Goal: Task Accomplishment & Management: Manage account settings

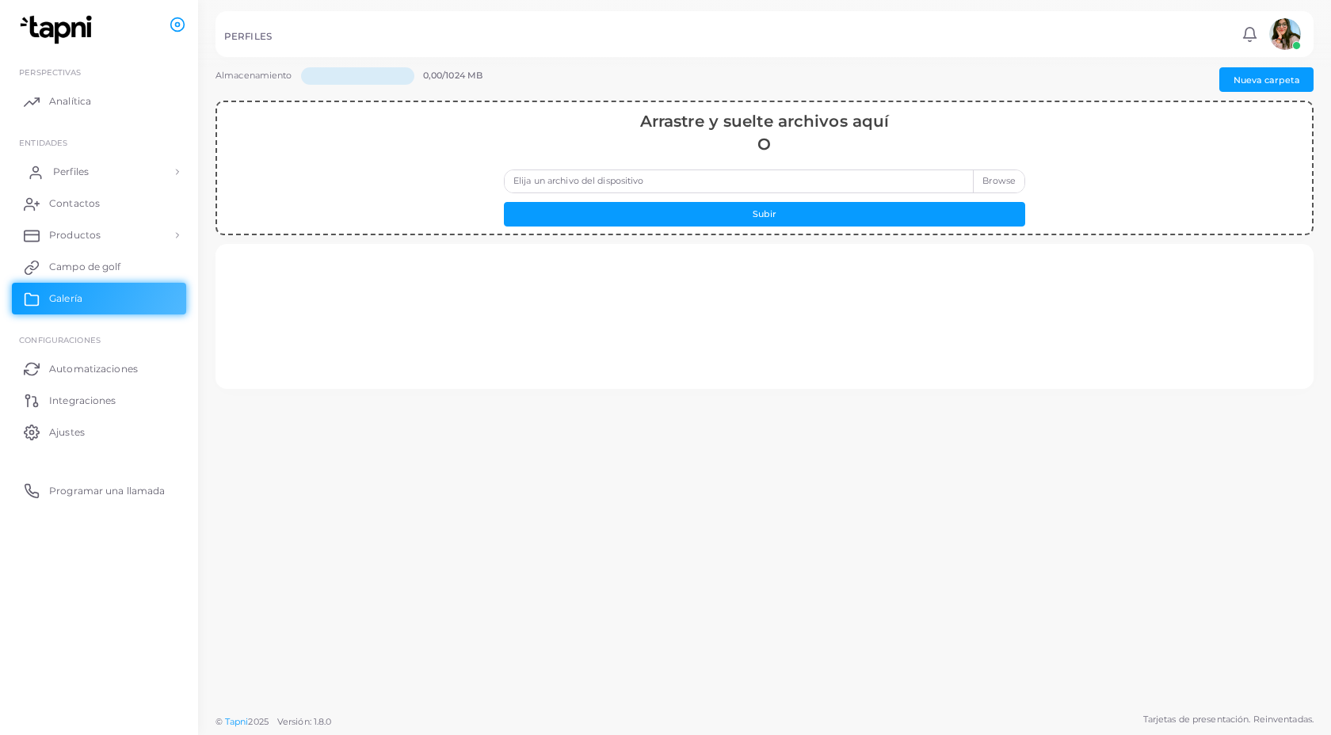
click at [70, 174] on font "Perfiles" at bounding box center [71, 172] width 36 height 12
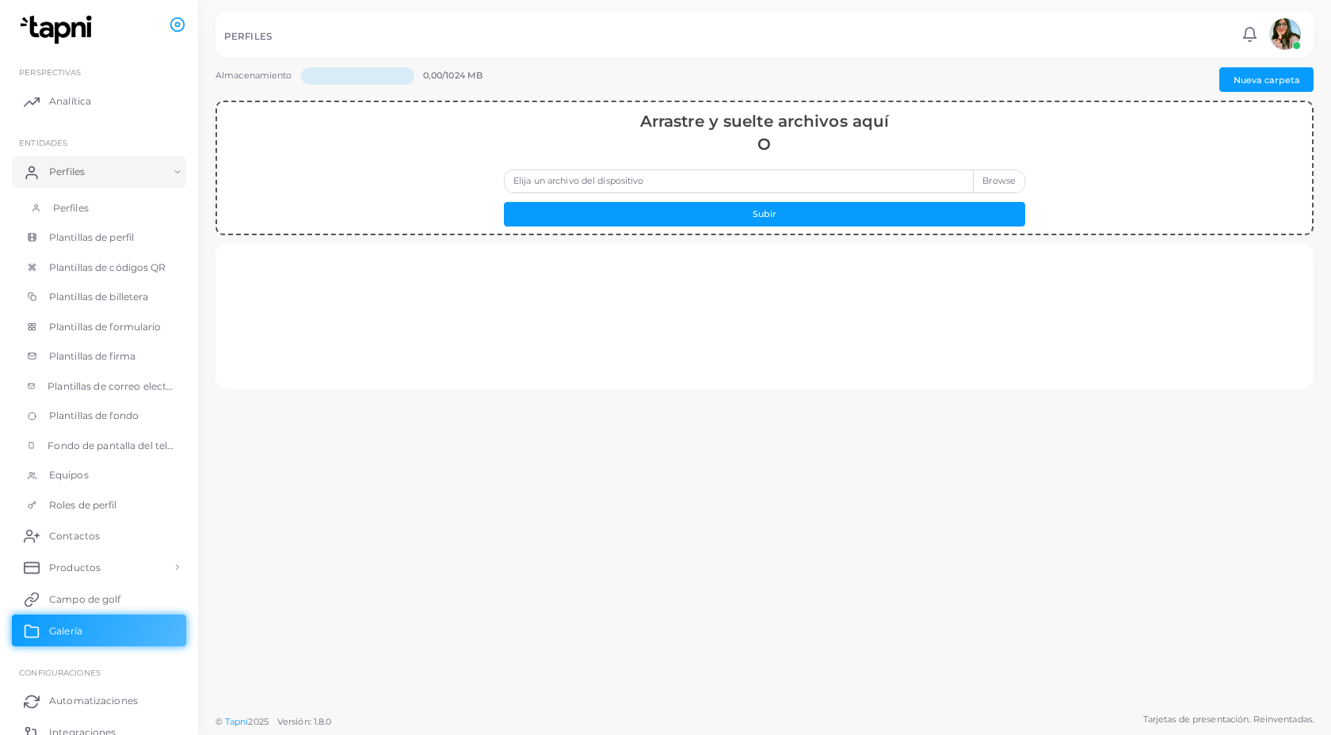
click at [90, 211] on link "Perfiles" at bounding box center [99, 208] width 174 height 30
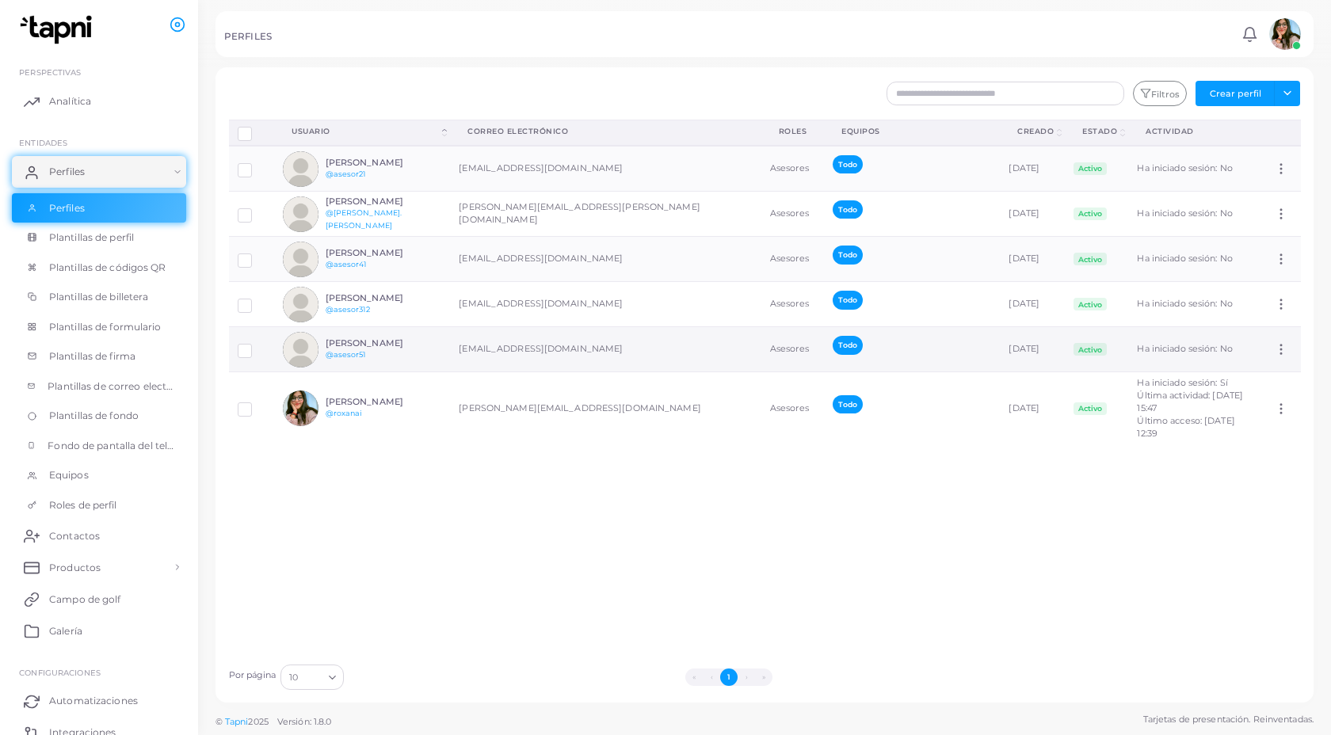
click at [306, 340] on img at bounding box center [301, 350] width 36 height 36
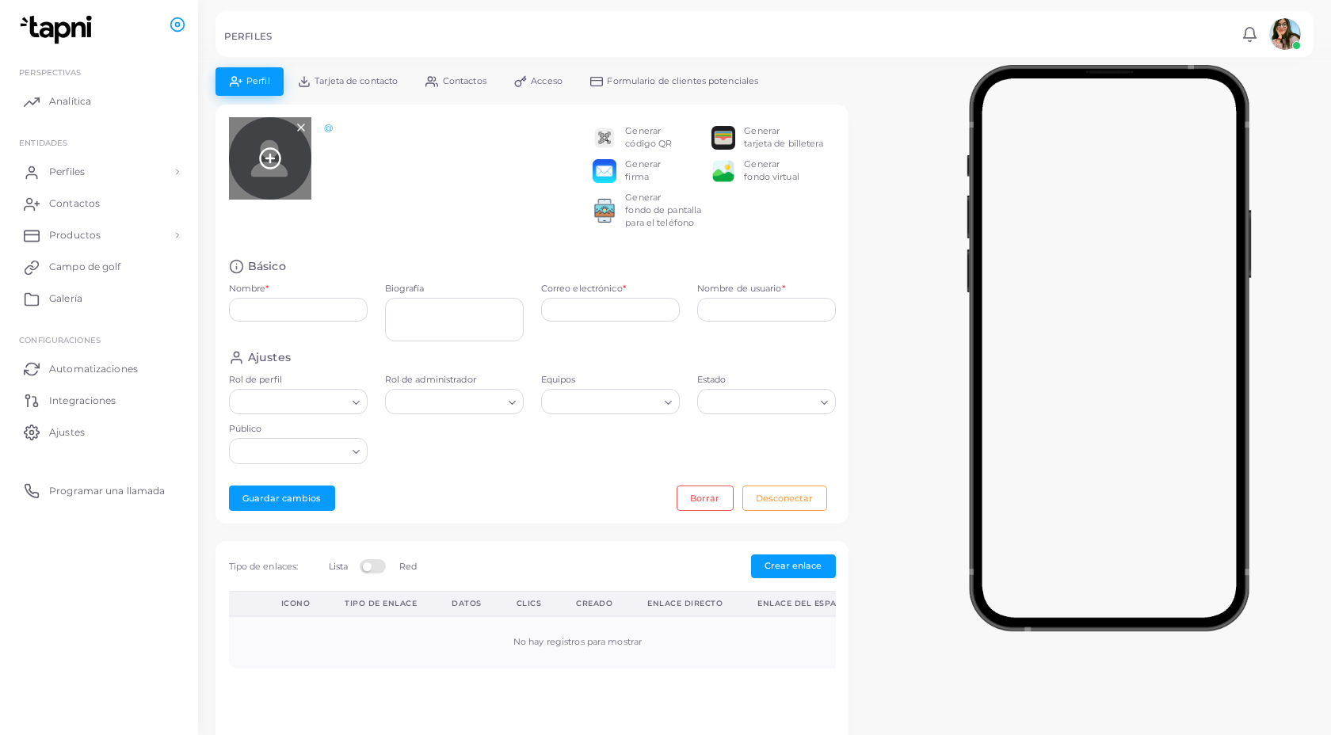
type input "**********"
type input "********"
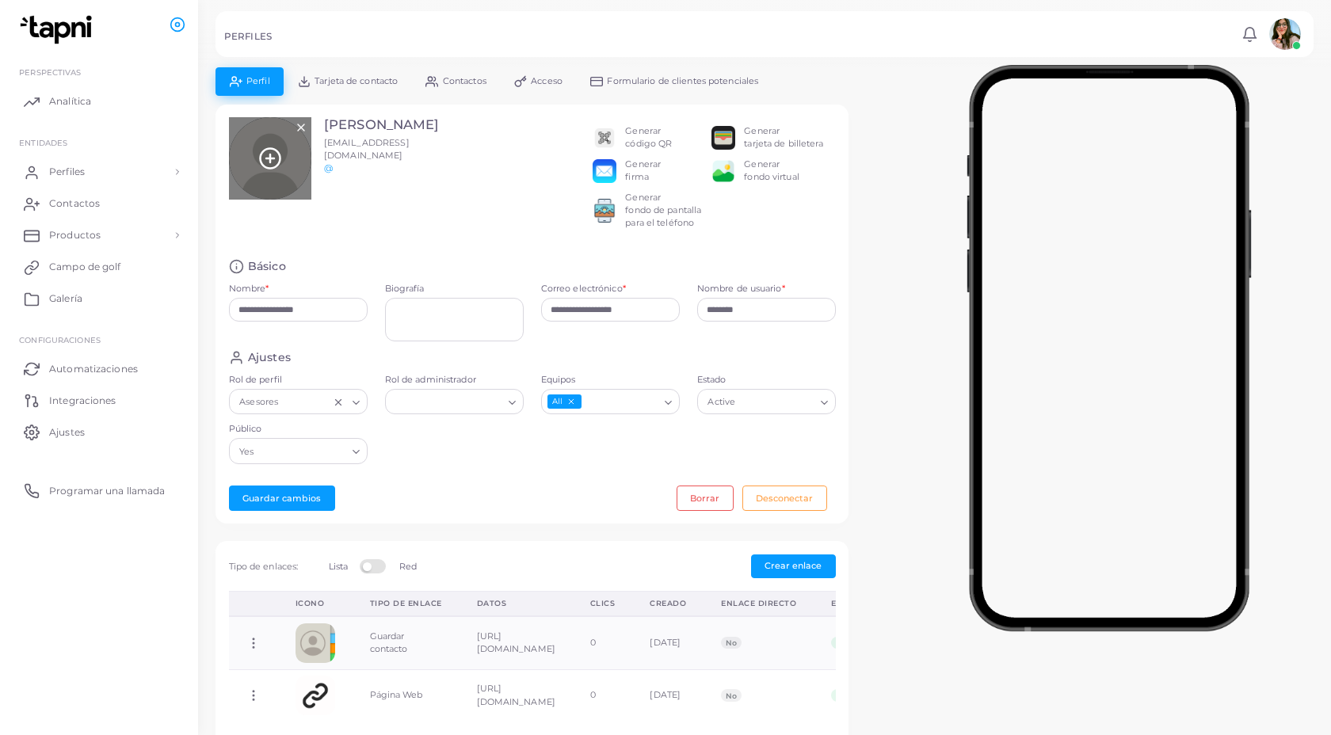
click at [265, 160] on icon at bounding box center [270, 159] width 24 height 24
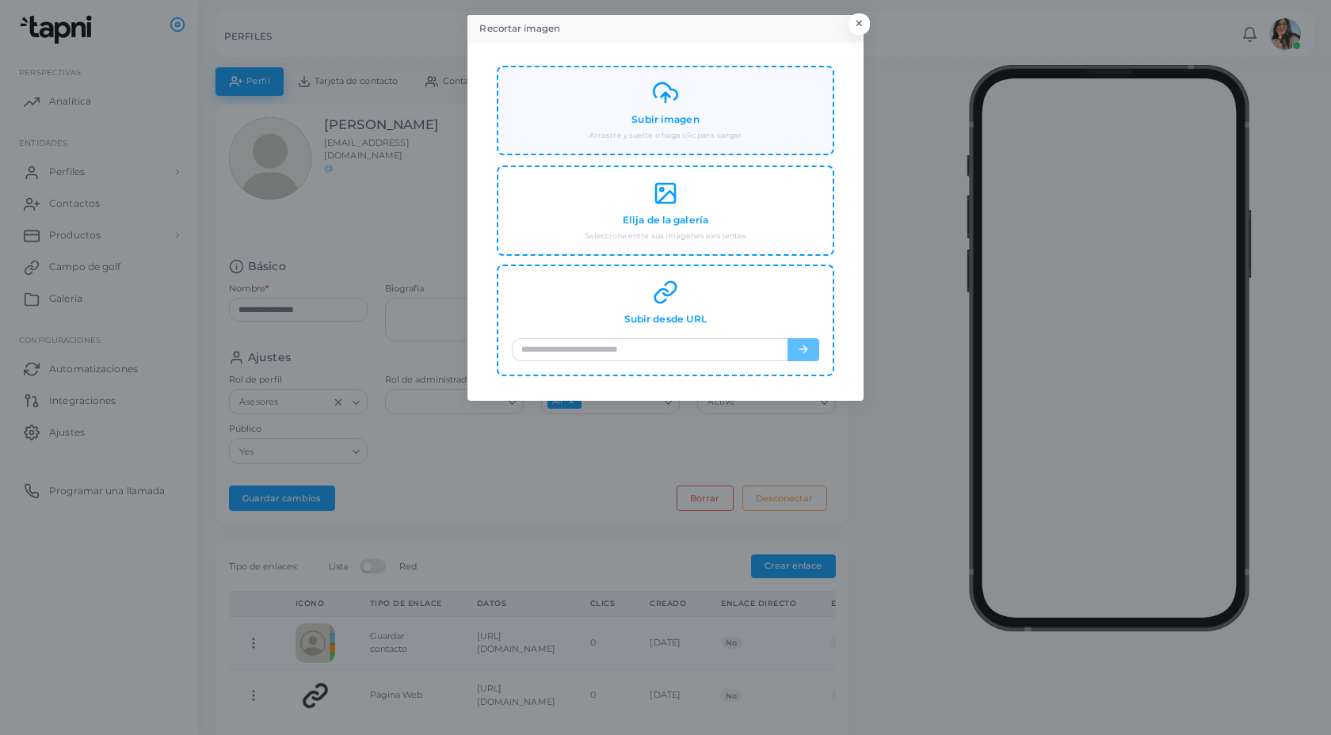
click at [667, 120] on font "Subir imagen" at bounding box center [664, 119] width 67 height 12
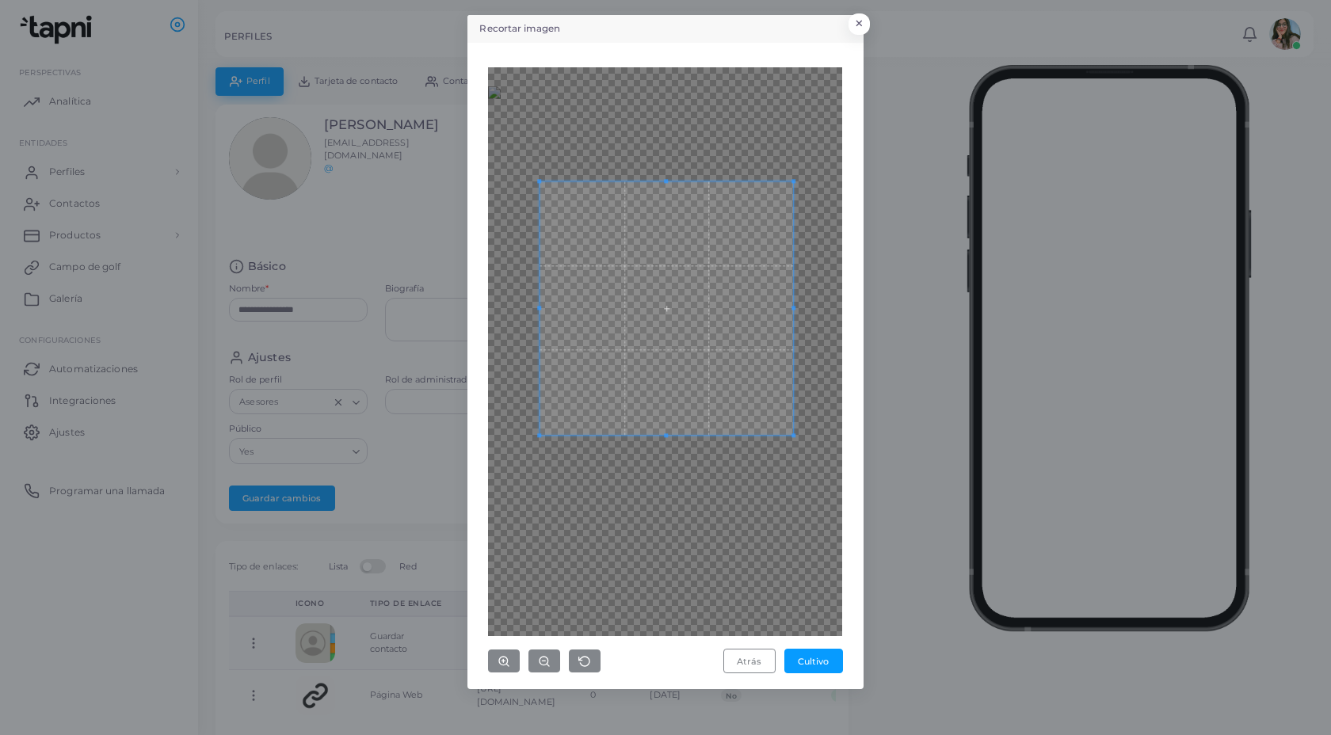
click at [696, 312] on span at bounding box center [667, 308] width 254 height 254
click at [536, 659] on button "button" at bounding box center [544, 661] width 32 height 23
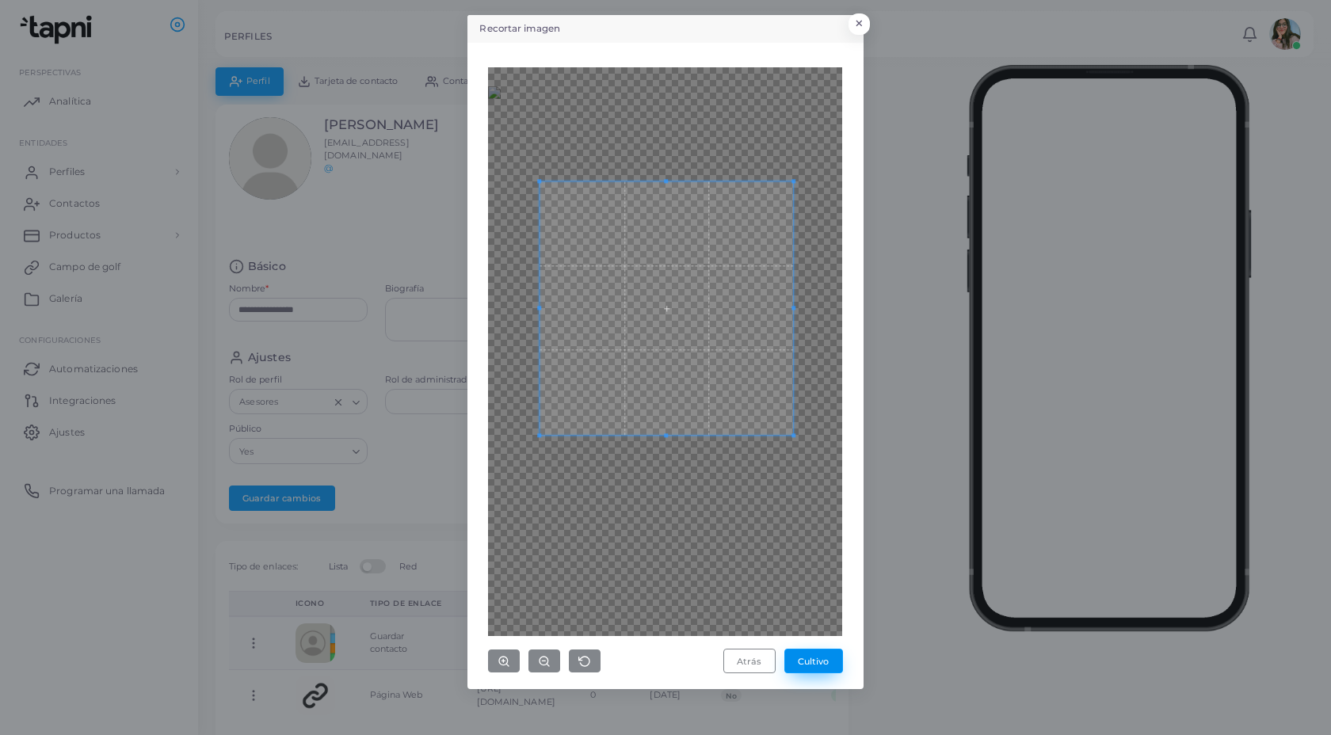
click at [803, 664] on font "Cultivo" at bounding box center [813, 661] width 31 height 11
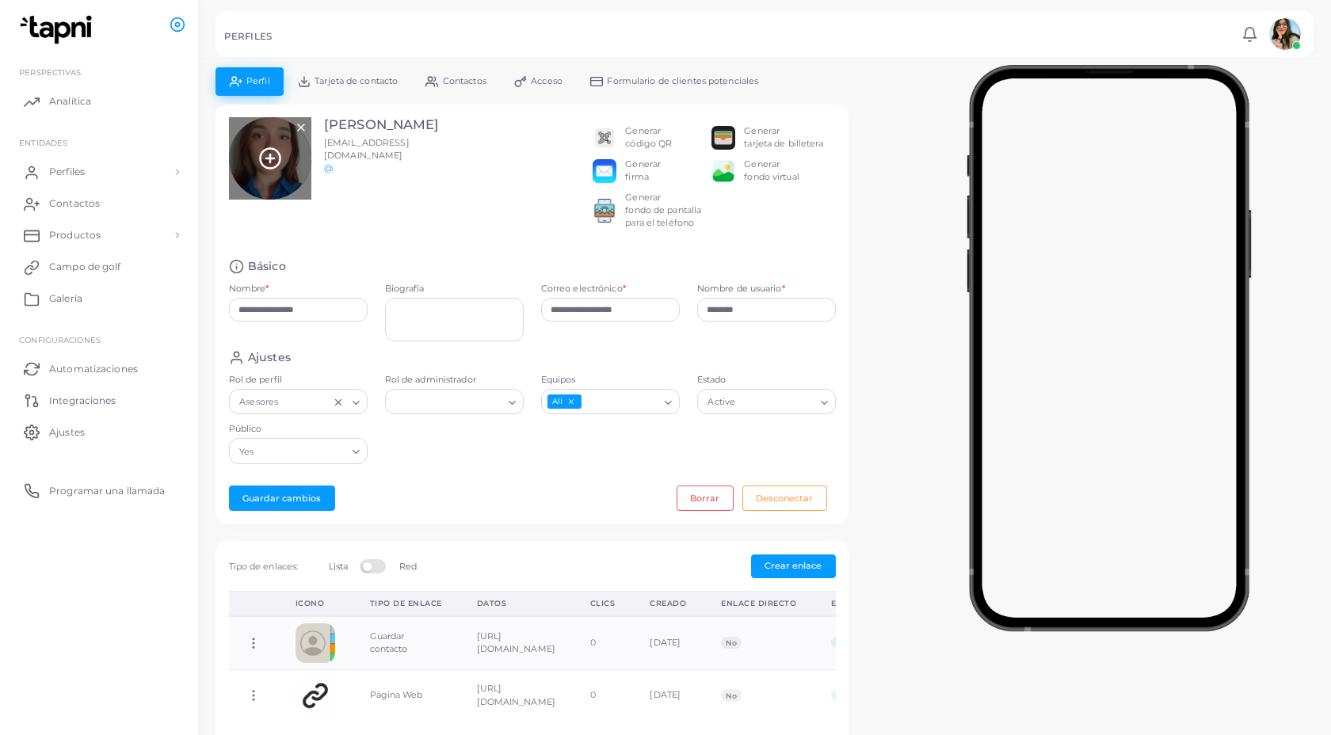
click at [269, 164] on icon at bounding box center [270, 159] width 24 height 24
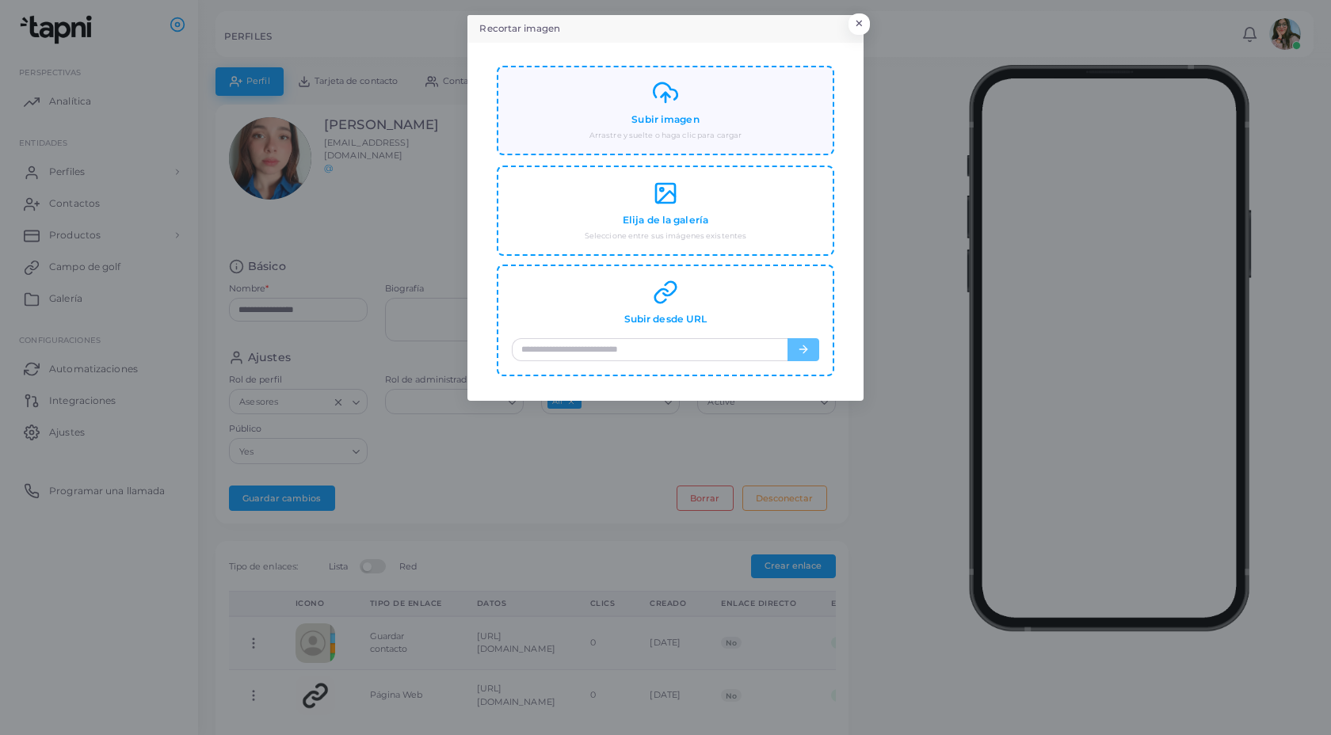
click at [644, 105] on div "Subir imagen Arrastre y suelte o haga clic para cargar" at bounding box center [665, 110] width 307 height 61
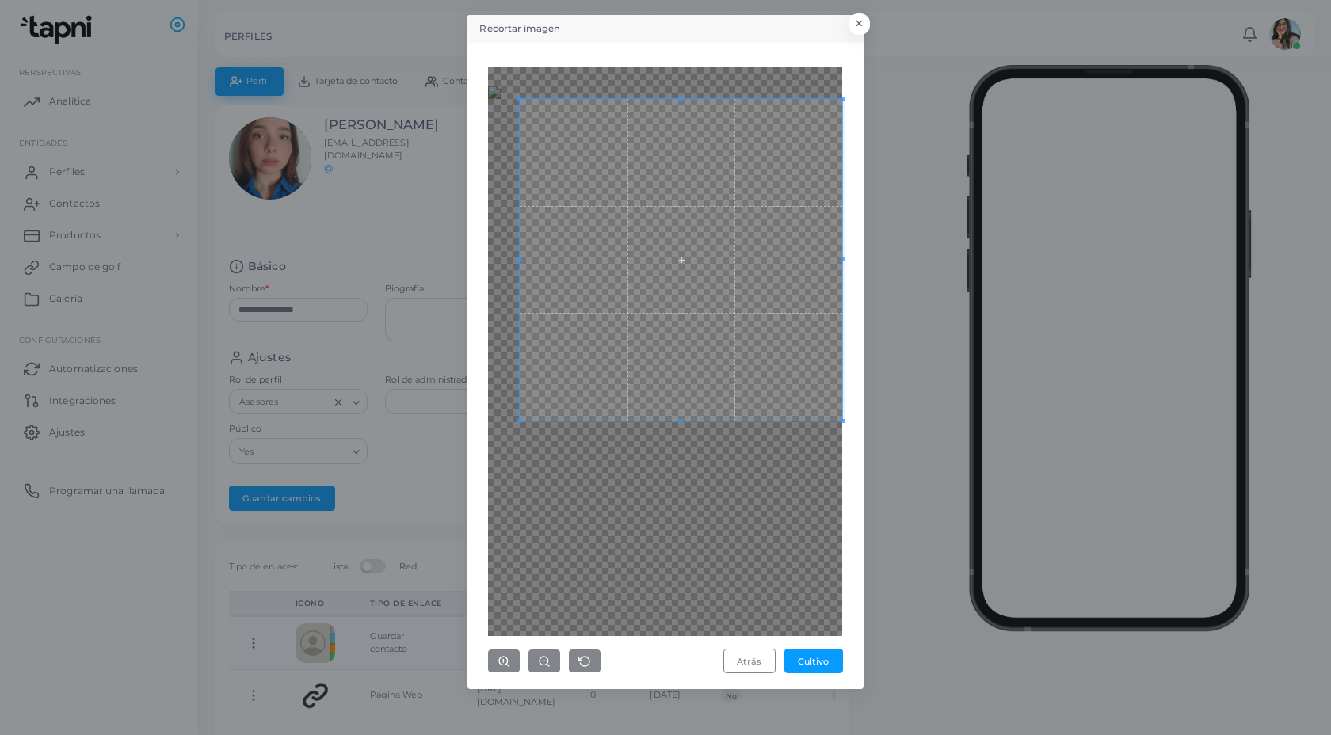
click at [933, 603] on div "Recortar imagen × Atrás Cultivo" at bounding box center [665, 367] width 1331 height 735
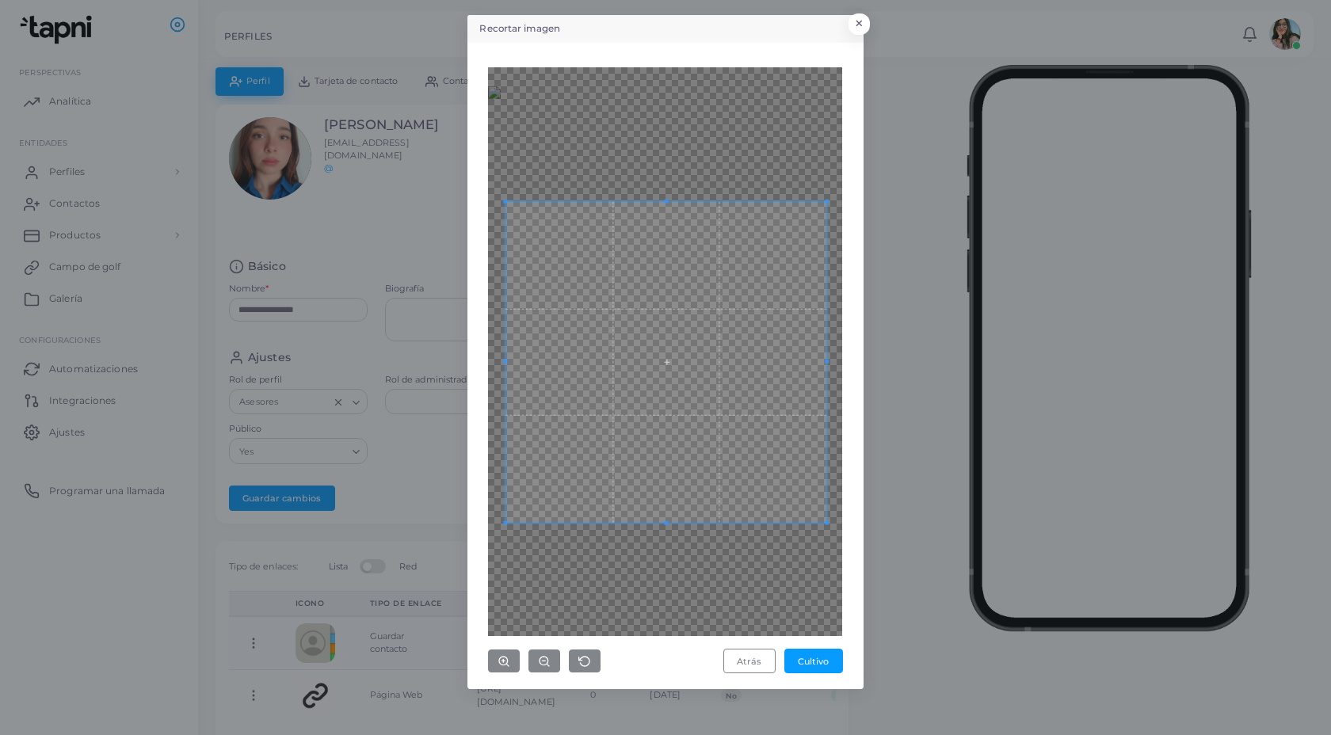
click at [752, 384] on span at bounding box center [666, 361] width 321 height 321
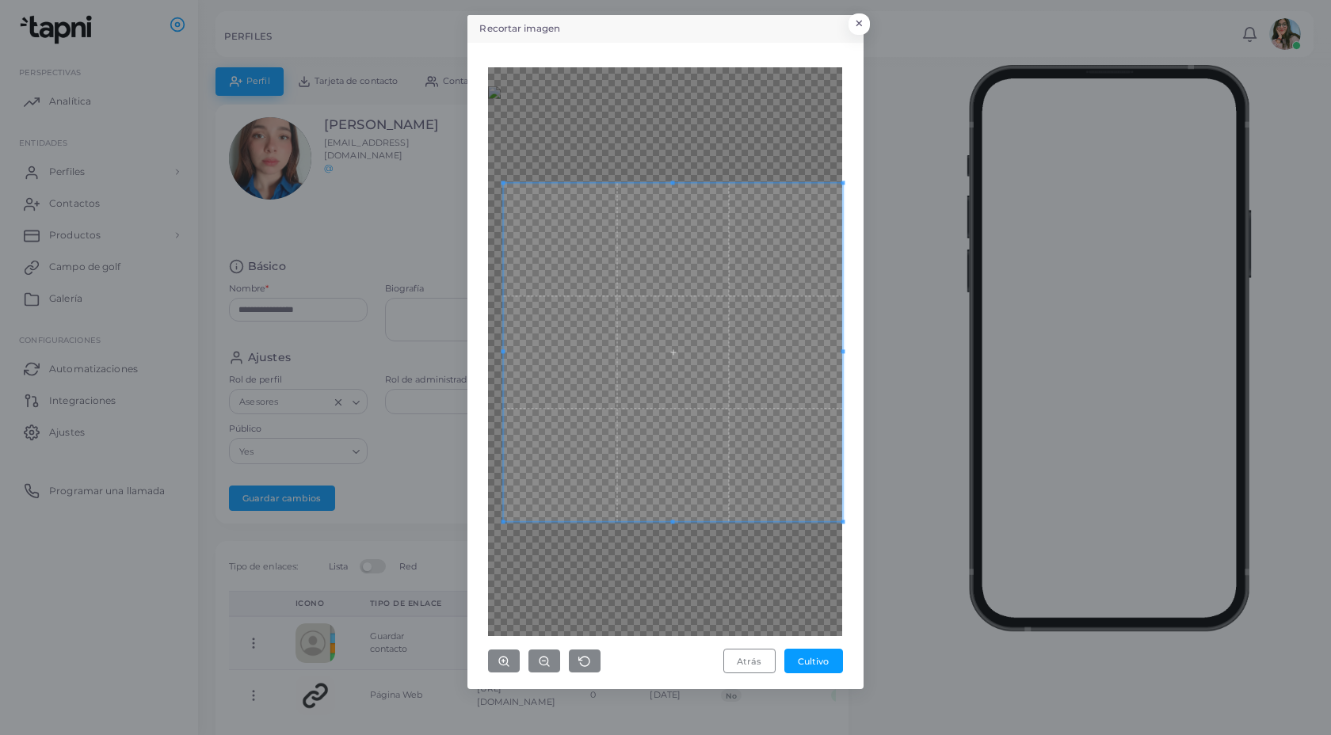
click at [853, 66] on div "Atrás Cultivo" at bounding box center [665, 365] width 379 height 629
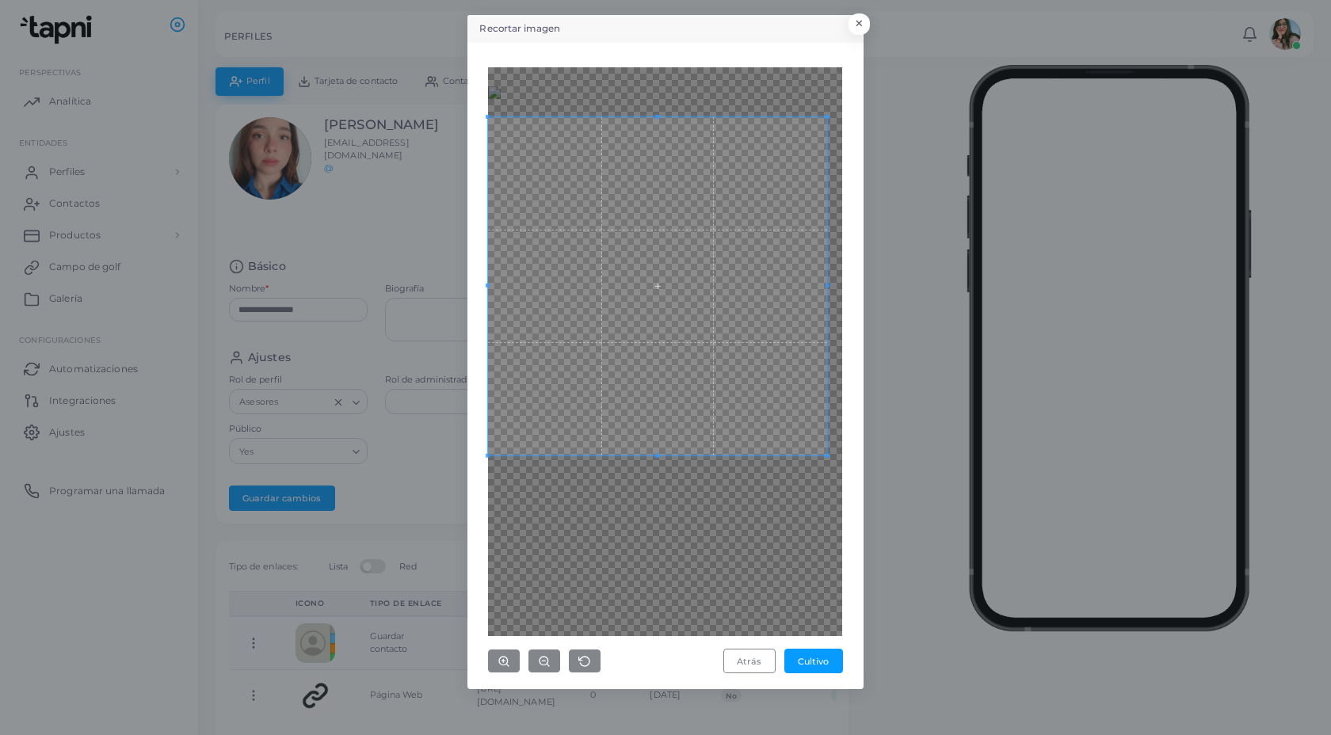
click at [662, 233] on span at bounding box center [657, 286] width 339 height 339
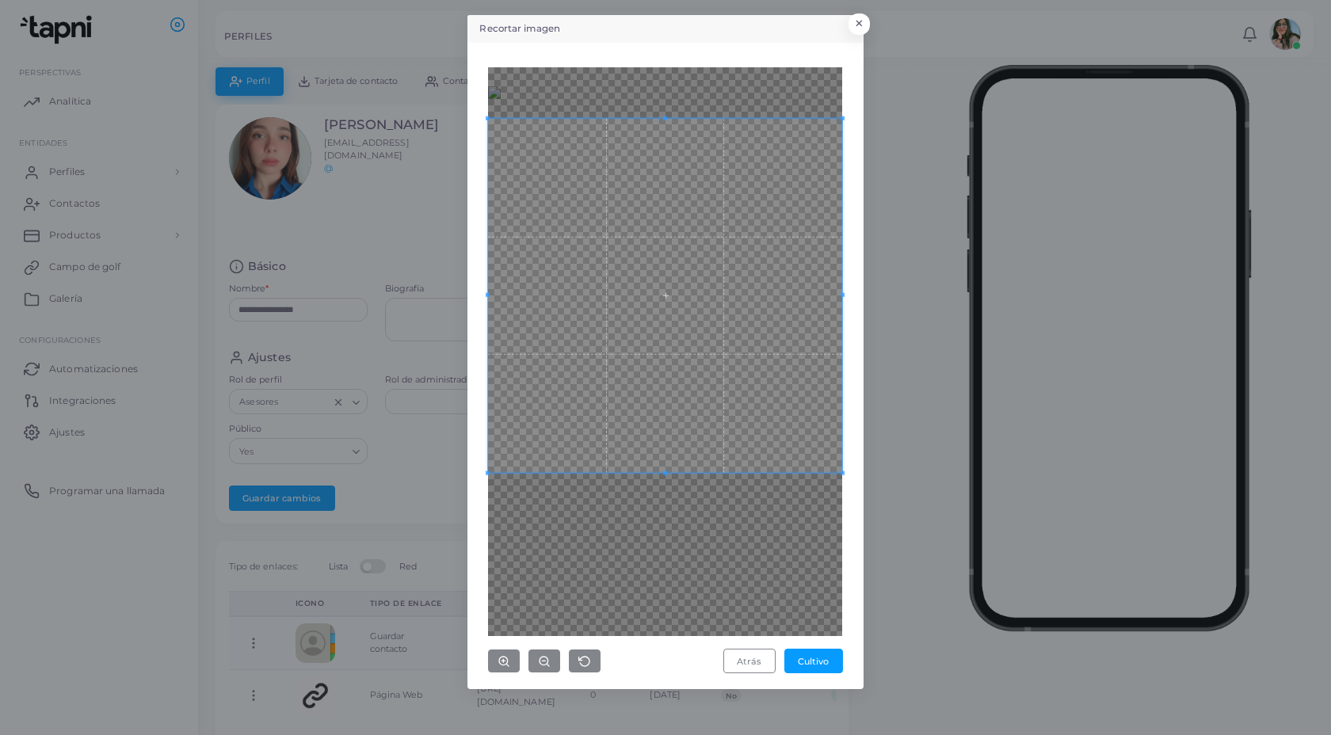
click at [894, 592] on div "Recortar imagen × Atrás Cultivo" at bounding box center [665, 367] width 1331 height 735
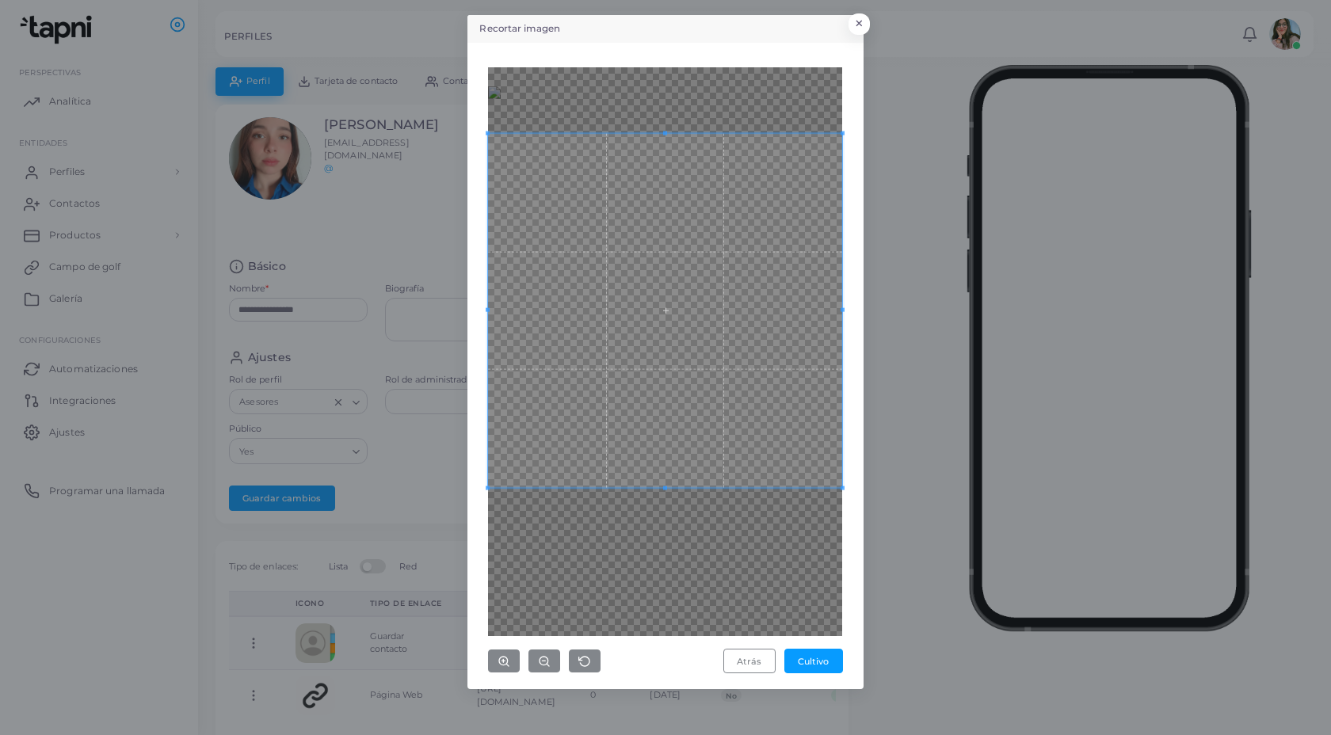
click at [761, 389] on span at bounding box center [665, 310] width 354 height 354
click at [818, 655] on font "Cultivo" at bounding box center [813, 660] width 31 height 11
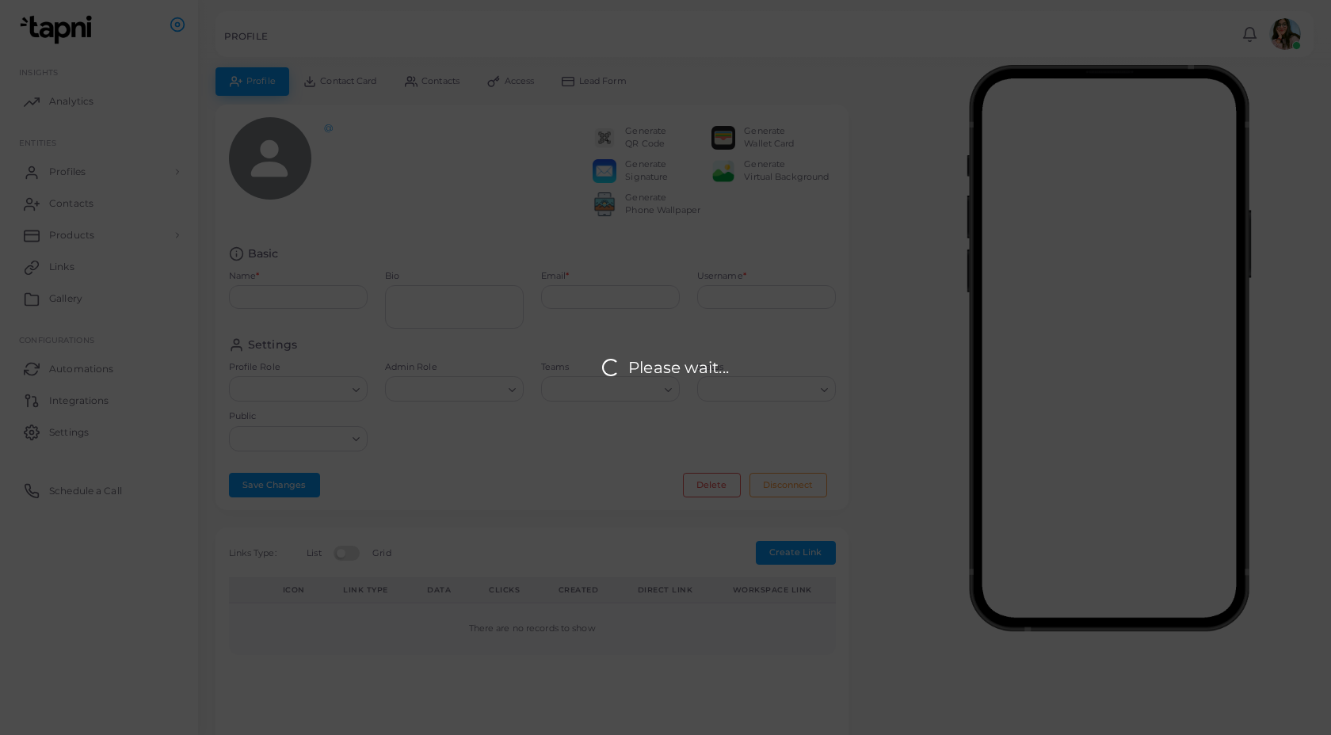
type input "**********"
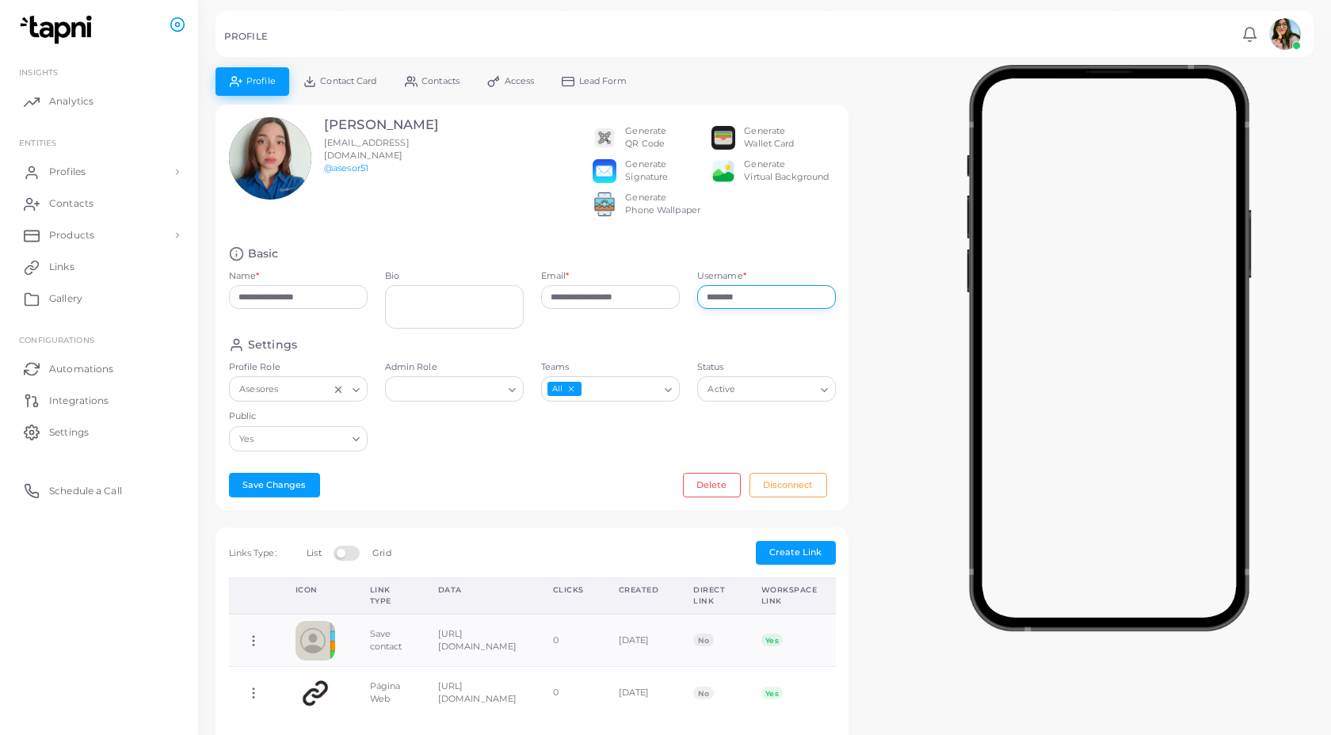
click at [755, 306] on input "********" at bounding box center [766, 297] width 139 height 24
type input "*"
type input "******"
click at [327, 399] on input "Profile Role" at bounding box center [305, 389] width 47 height 17
click at [327, 399] on input "Profile Role" at bounding box center [291, 389] width 110 height 17
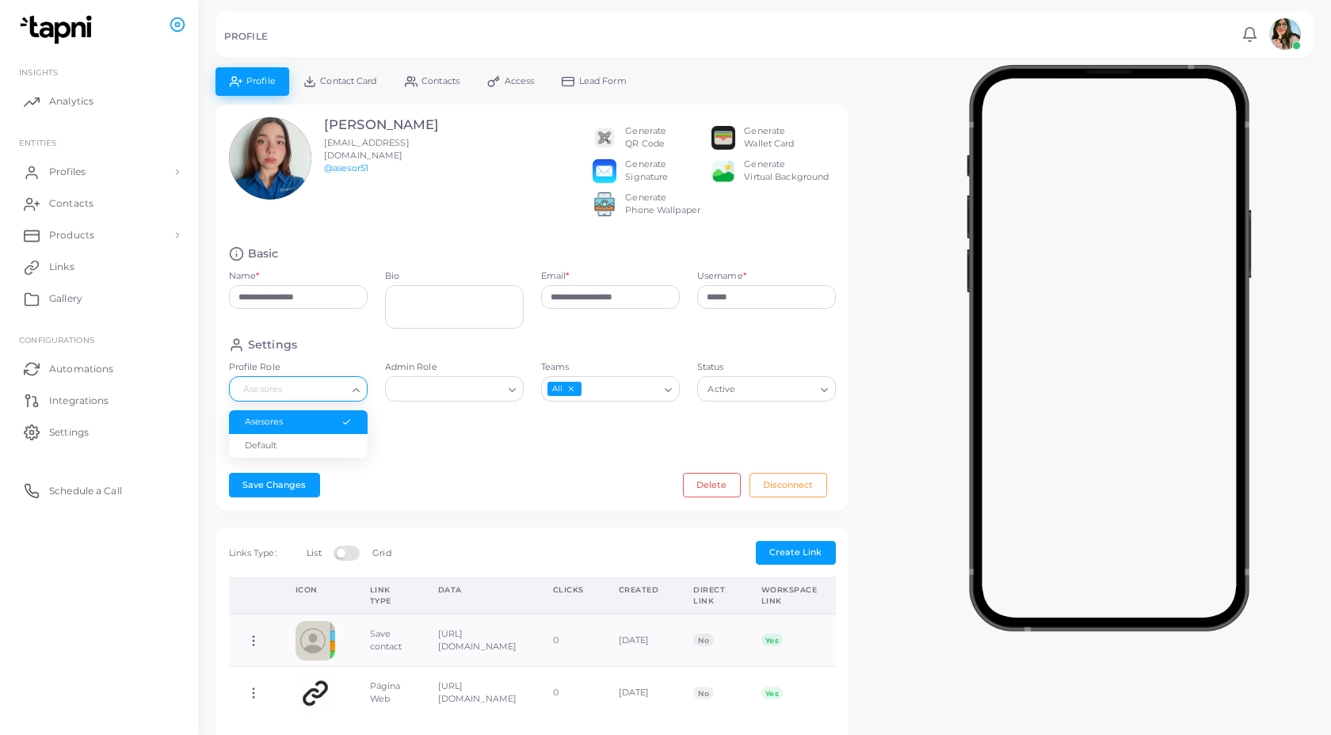
click at [420, 441] on div "Settings Profile Role Asesores Loading... Asesores Default Admin Role Loading..…" at bounding box center [532, 399] width 624 height 123
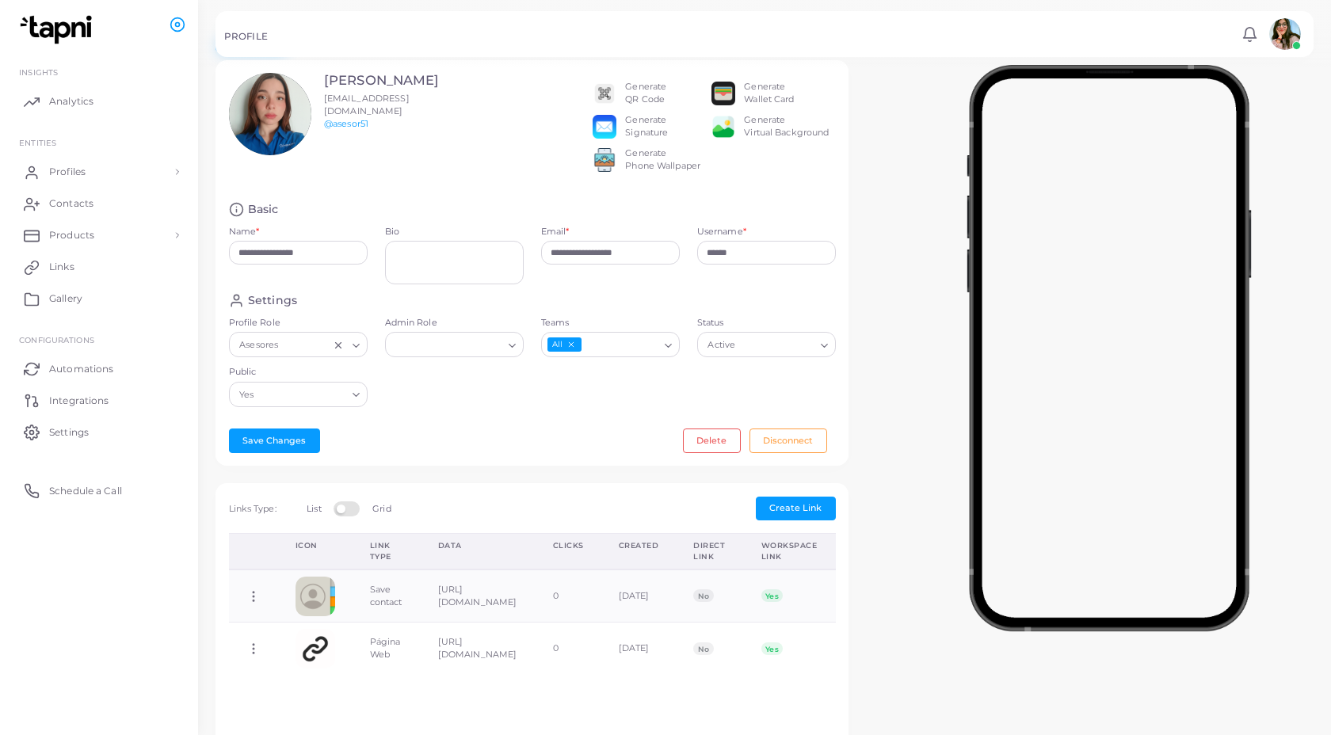
scroll to position [46, 0]
click at [290, 449] on button "Save Changes" at bounding box center [274, 439] width 91 height 24
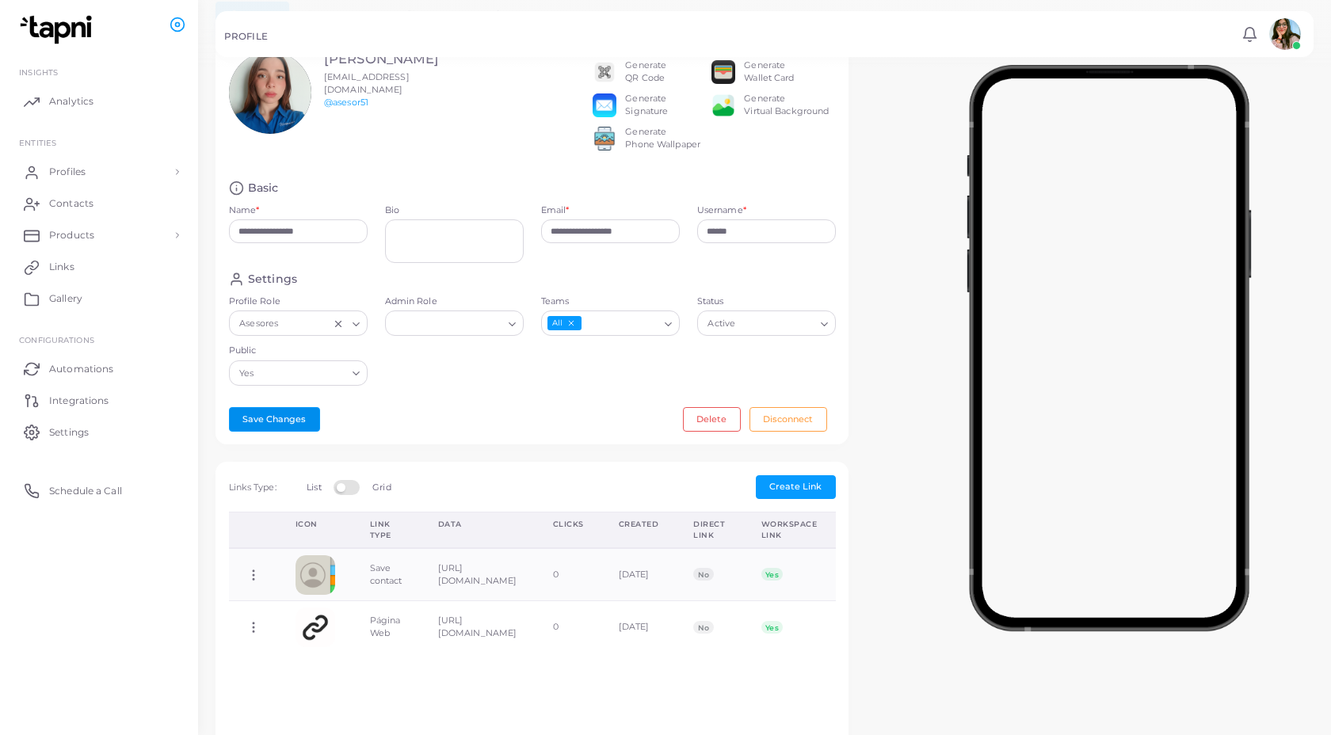
scroll to position [0, 0]
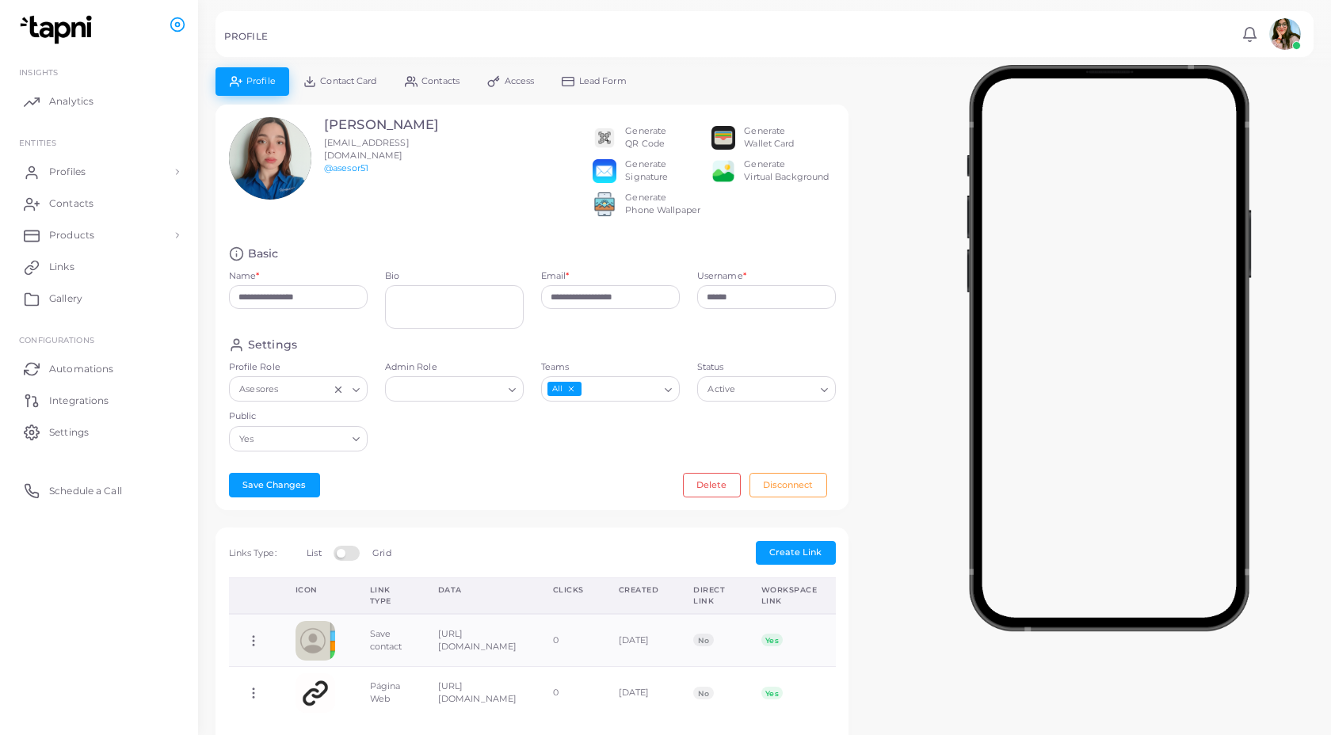
click at [349, 81] on span "Contact Card" at bounding box center [348, 81] width 56 height 9
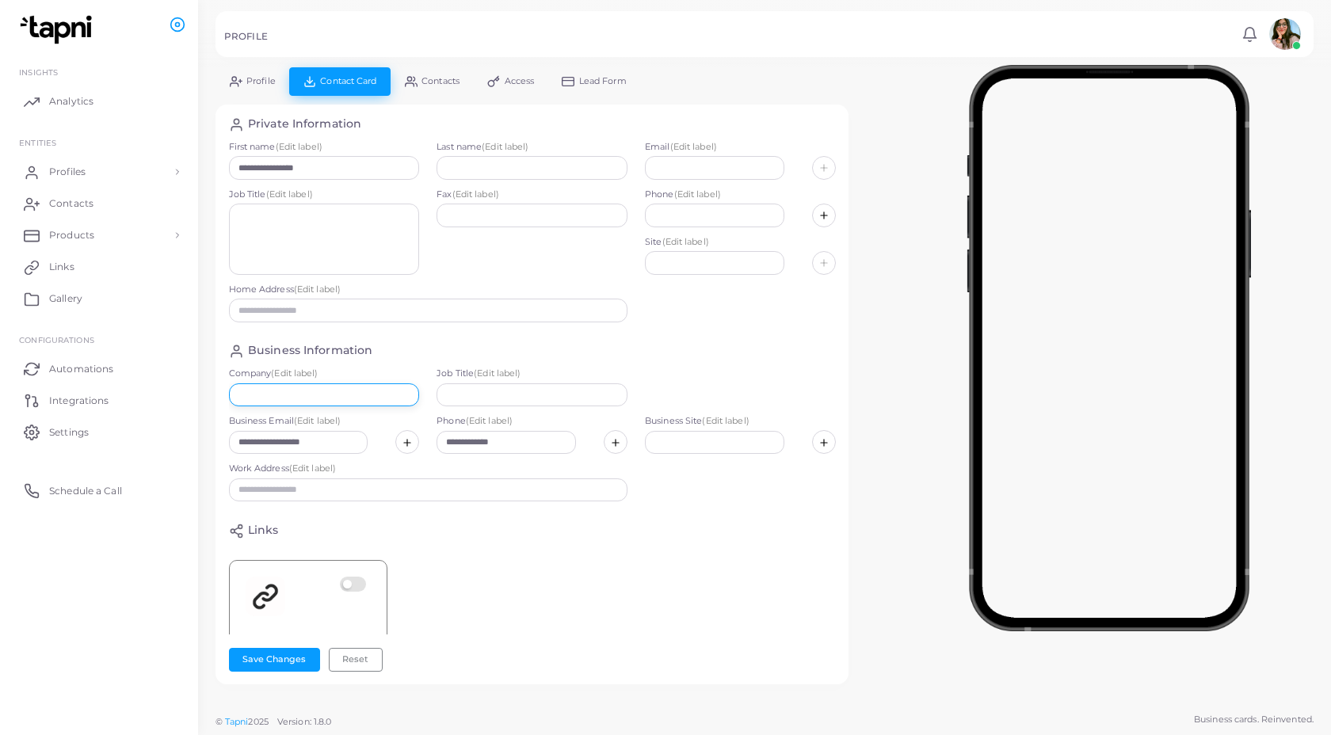
click at [322, 393] on input "text" at bounding box center [324, 395] width 191 height 24
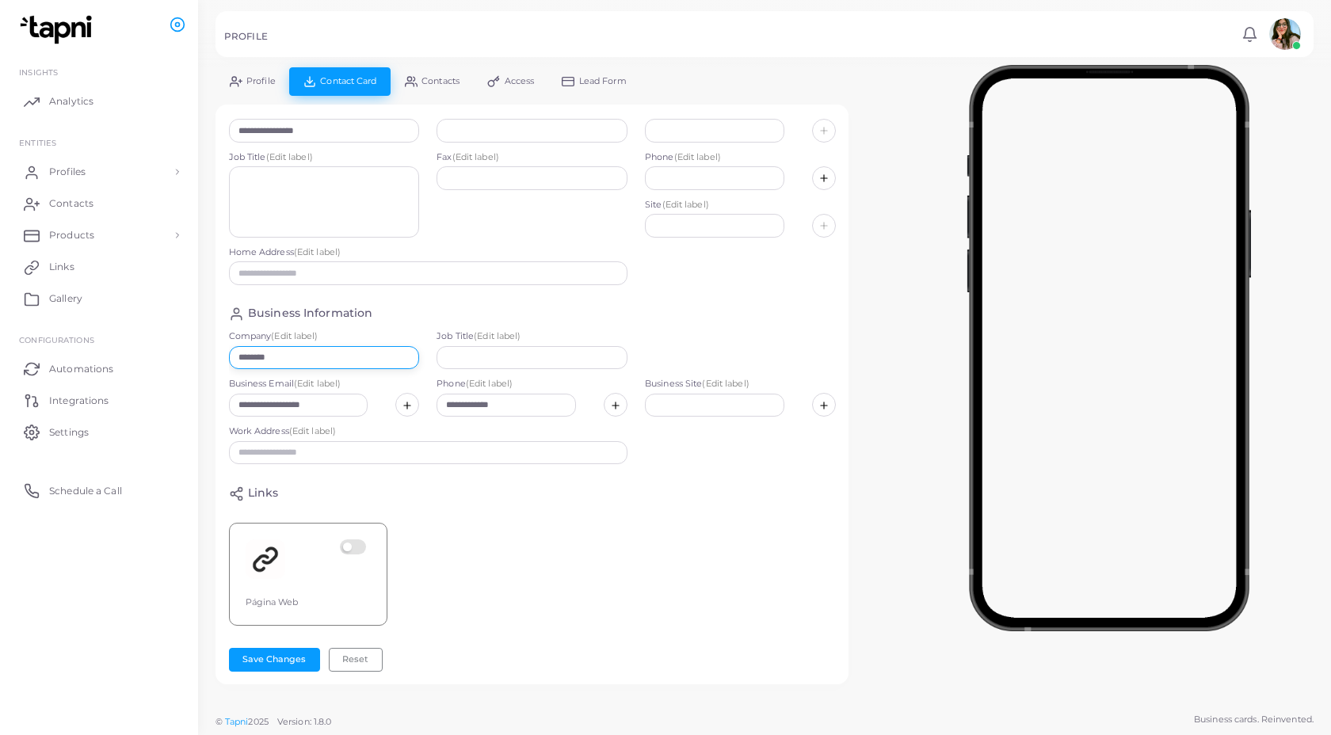
type input "********"
click at [348, 549] on label at bounding box center [355, 560] width 31 height 40
click at [285, 661] on button "Save Changes" at bounding box center [274, 660] width 91 height 24
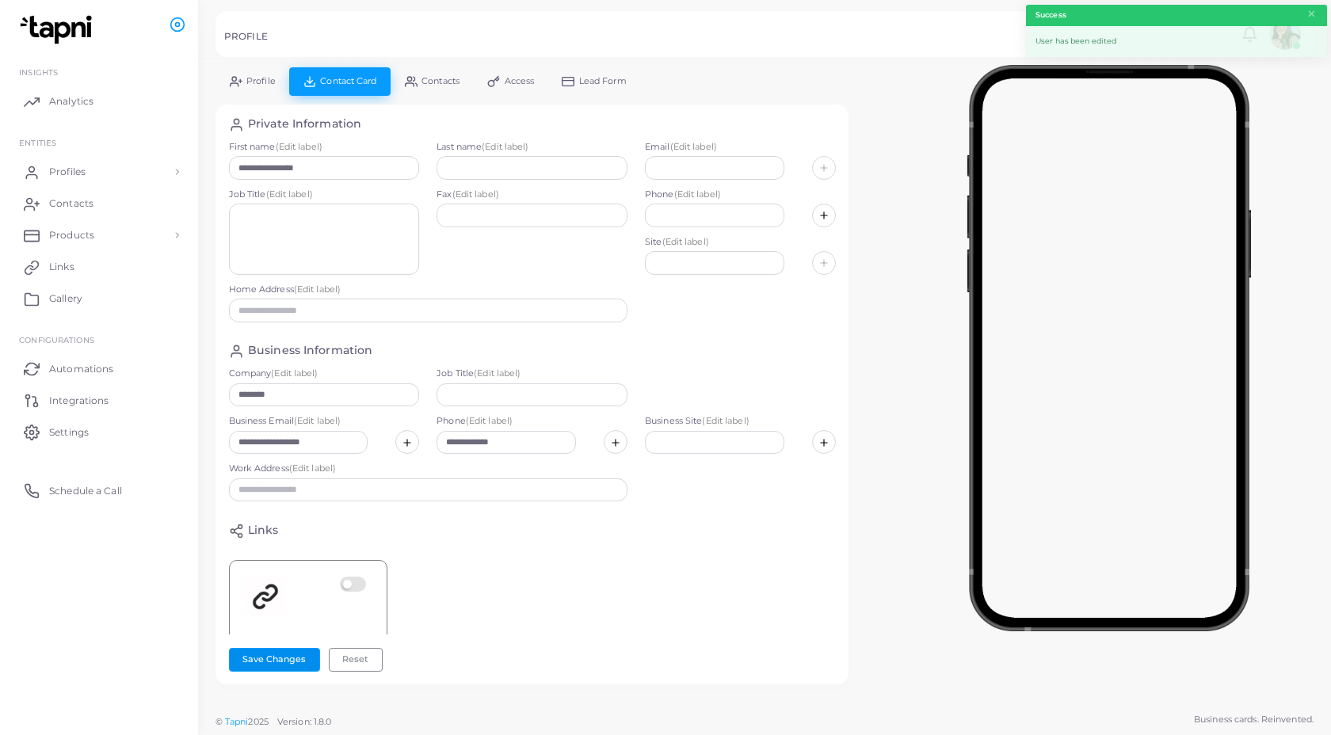
scroll to position [0, 9]
click at [433, 81] on span "Contacts" at bounding box center [440, 81] width 38 height 9
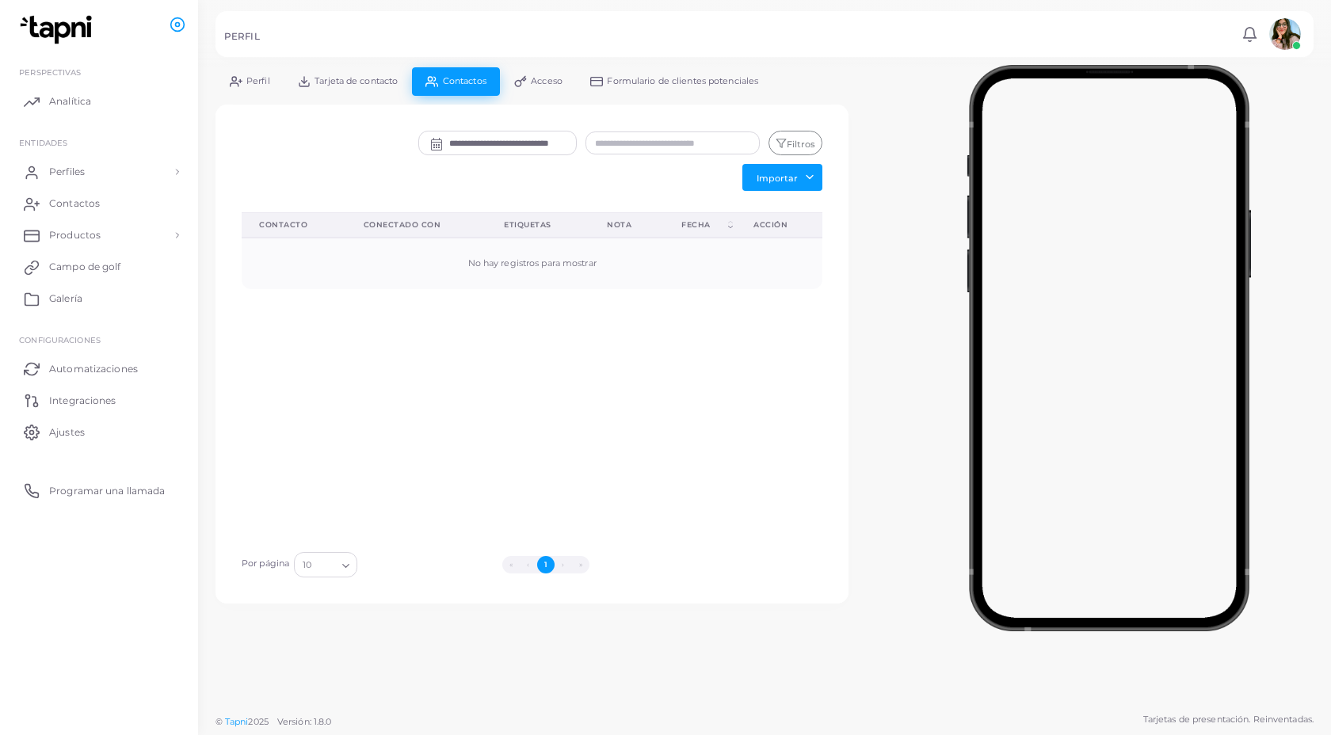
click at [540, 79] on font "Acceso" at bounding box center [547, 80] width 32 height 11
